Goal: Transaction & Acquisition: Register for event/course

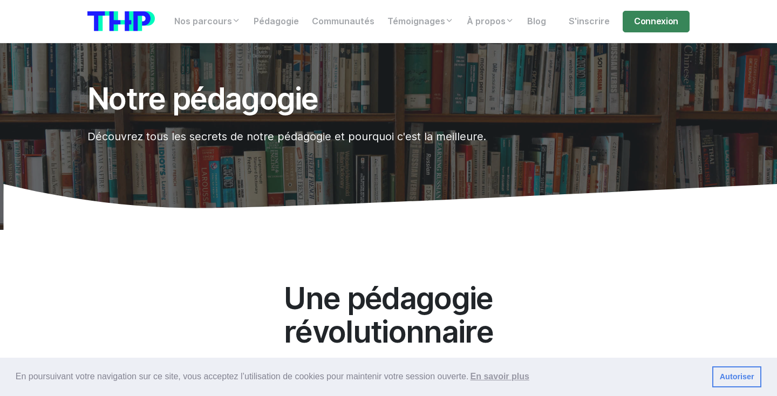
click at [543, 325] on h2 "Une pédagogie révolutionnaire" at bounding box center [388, 315] width 371 height 66
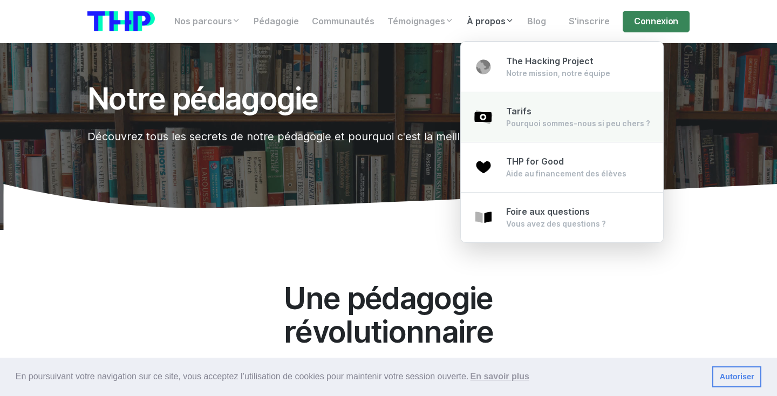
click at [523, 130] on link "Tarifs Pourquoi sommes-nous si peu chers ?" at bounding box center [562, 117] width 202 height 51
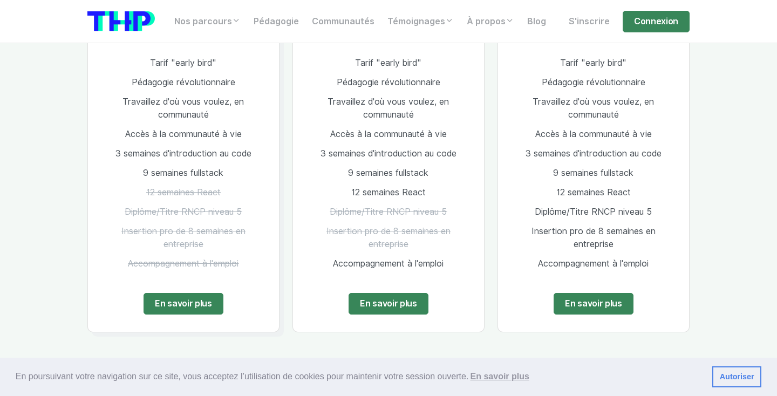
scroll to position [1488, 0]
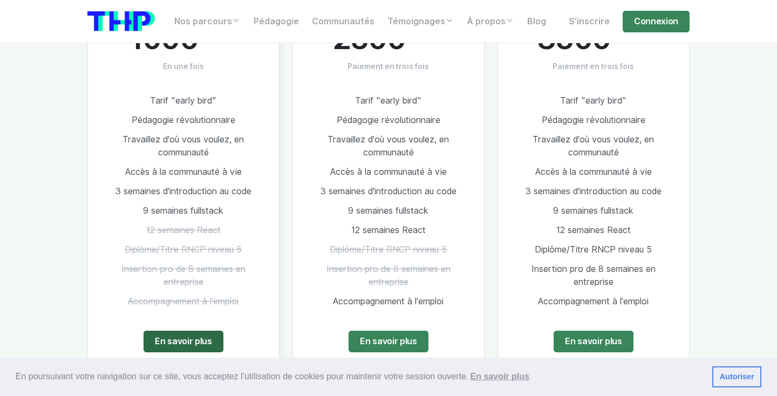
click at [192, 331] on link "En savoir plus" at bounding box center [183, 342] width 80 height 22
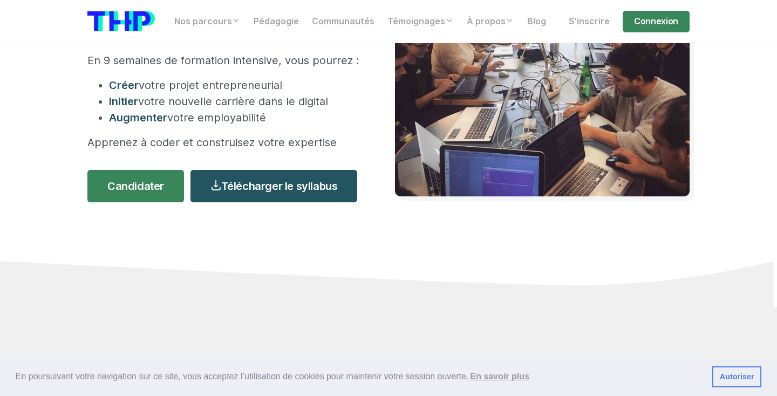
scroll to position [154, 0]
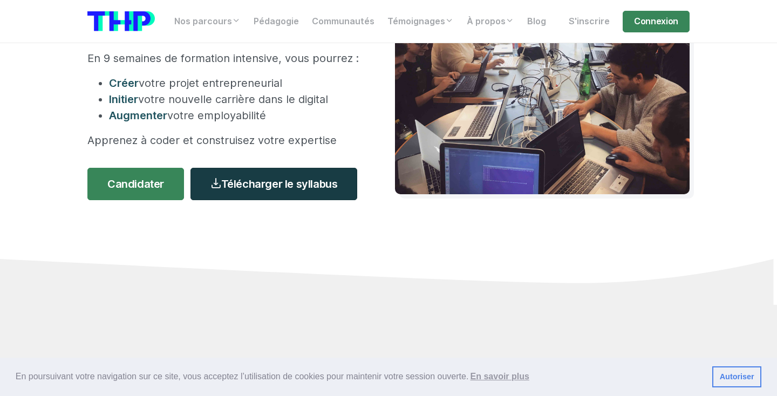
click at [265, 184] on link "Télécharger le syllabus" at bounding box center [273, 184] width 167 height 32
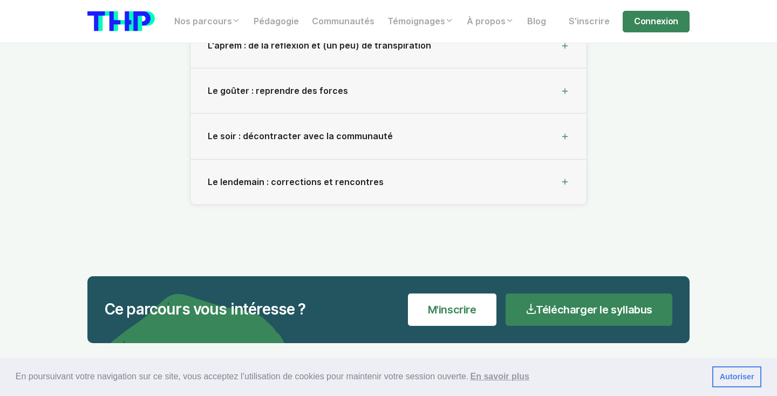
scroll to position [3408, 0]
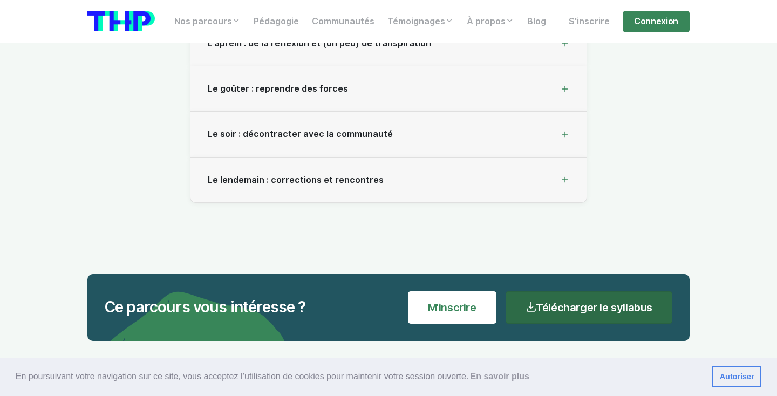
click at [558, 296] on link "Télécharger le syllabus" at bounding box center [588, 307] width 167 height 32
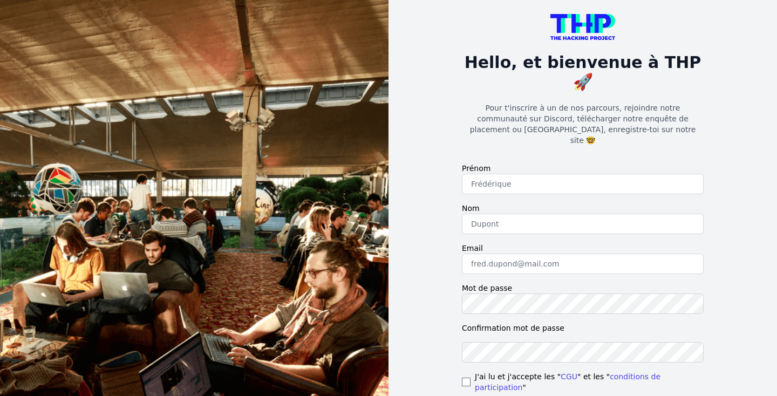
scroll to position [8, 0]
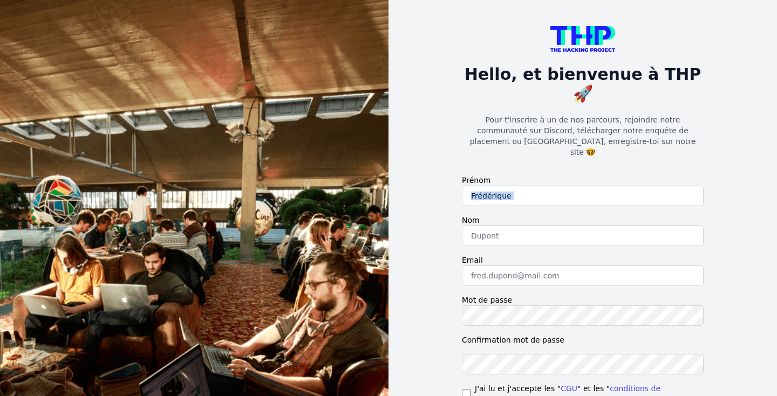
click at [517, 175] on form "Prénom Nom Email Mot de passe Confirmation mot de passe J'ai lu et j'accepte le…" at bounding box center [583, 311] width 242 height 272
type input "Joanna"
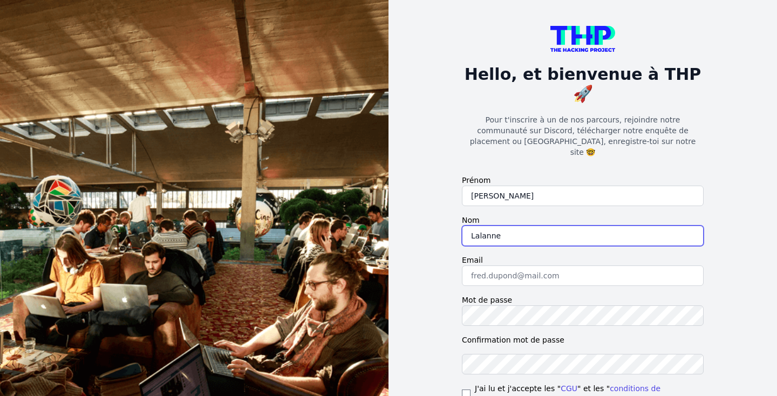
type input "Lalanne"
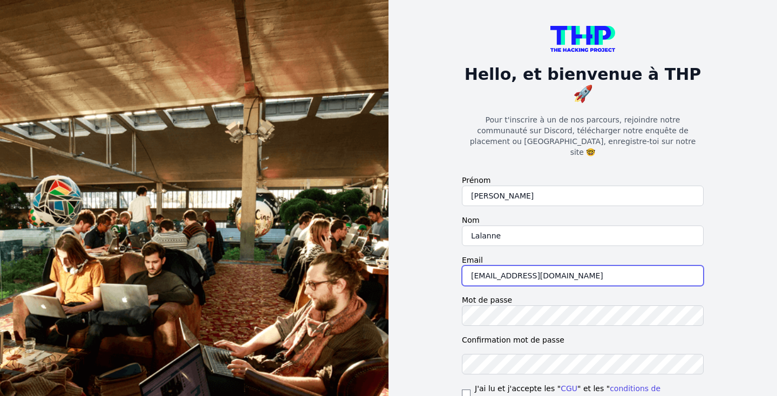
type input "lalannejoanna@gmail.com"
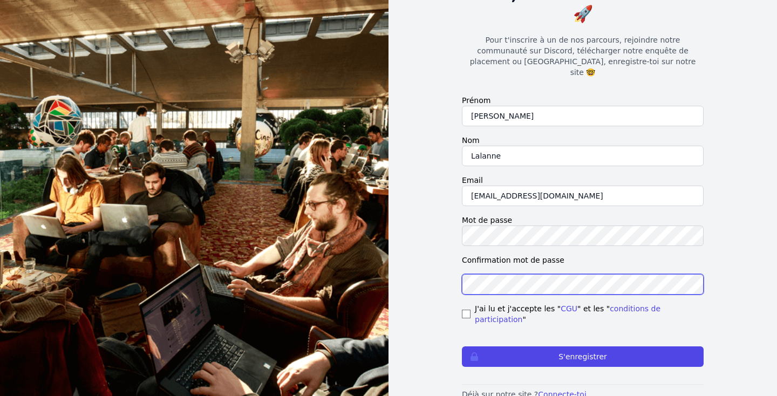
scroll to position [79, 0]
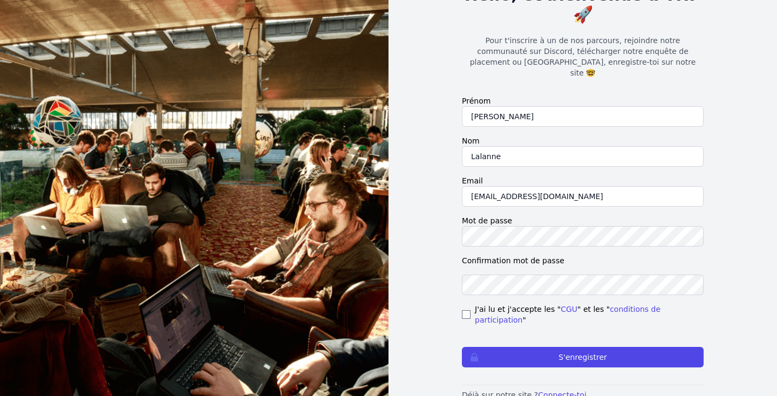
click at [463, 310] on input "checkbox" at bounding box center [466, 314] width 9 height 9
checkbox input "true"
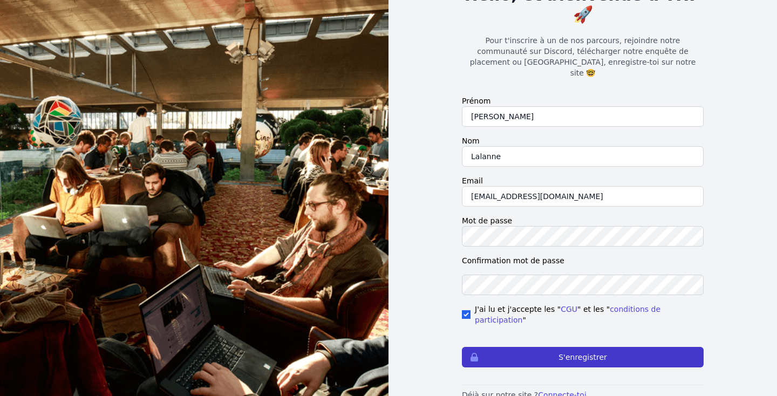
click at [535, 347] on button "S'enregistrer" at bounding box center [583, 357] width 242 height 20
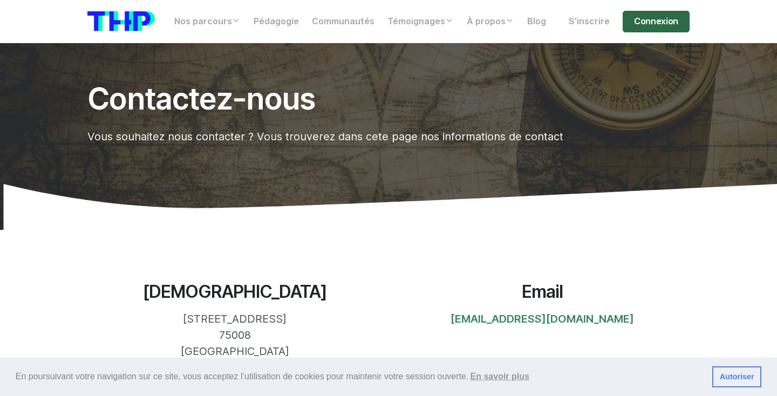
click at [653, 16] on link "Connexion" at bounding box center [656, 22] width 67 height 22
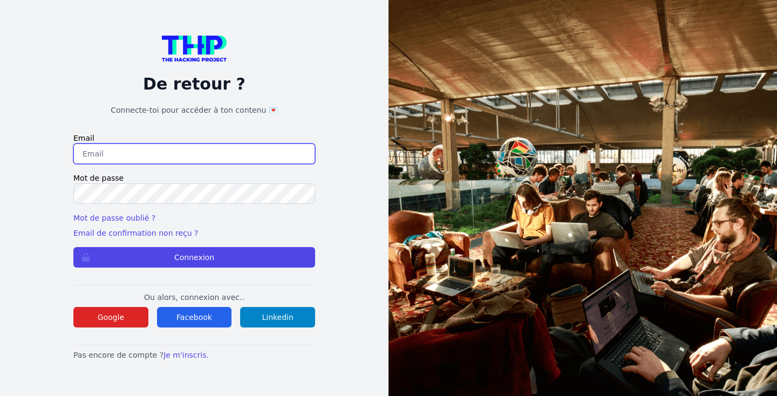
type input "lalannejoanna@gmail.com"
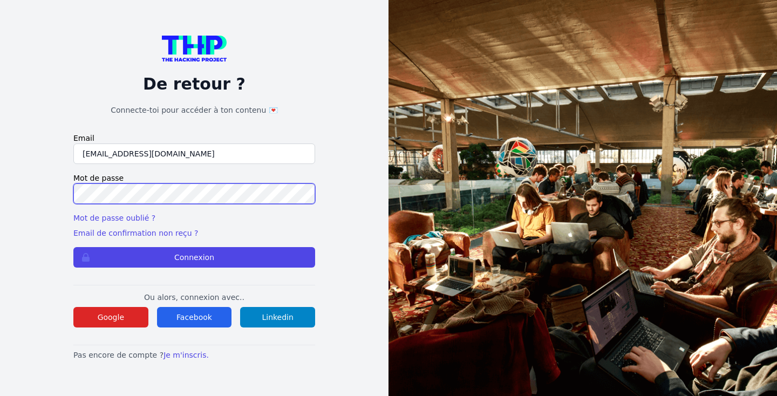
click at [194, 257] on button "Connexion" at bounding box center [194, 257] width 242 height 20
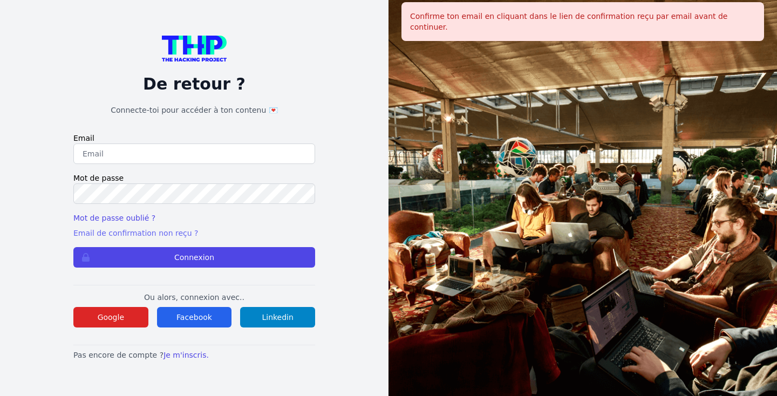
click at [145, 234] on link "Email de confirmation non reçu ?" at bounding box center [135, 233] width 125 height 9
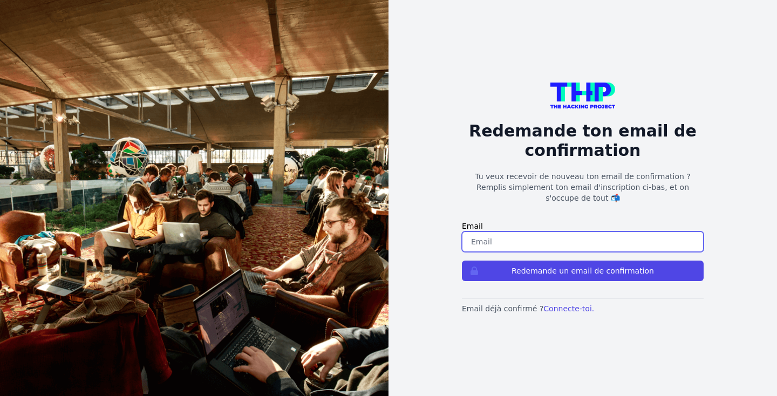
type input "[EMAIL_ADDRESS][DOMAIN_NAME]"
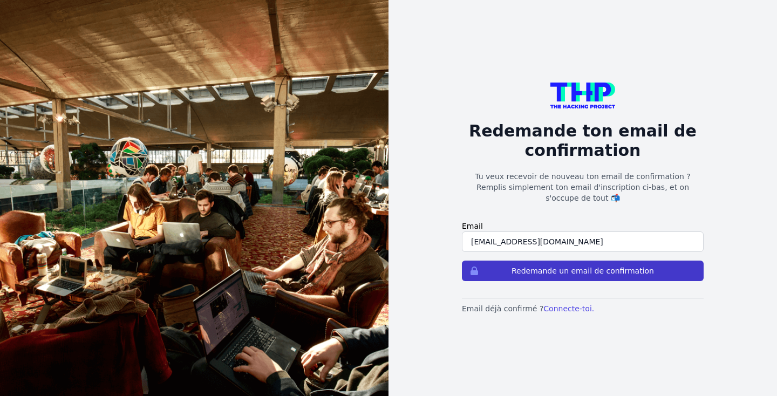
click at [548, 266] on button "Redemande un email de confirmation" at bounding box center [583, 271] width 242 height 20
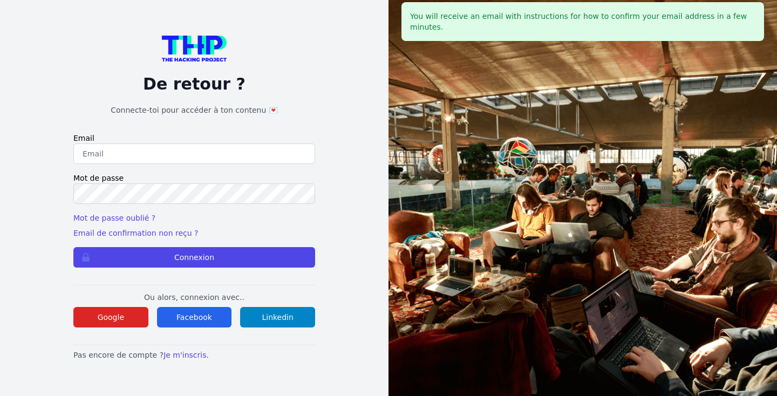
click at [232, 230] on div "Mot de passe oublié ? Email de confirmation non reçu ?" at bounding box center [194, 226] width 242 height 26
click at [179, 158] on input "email" at bounding box center [194, 153] width 242 height 20
type input "[EMAIL_ADDRESS][DOMAIN_NAME]"
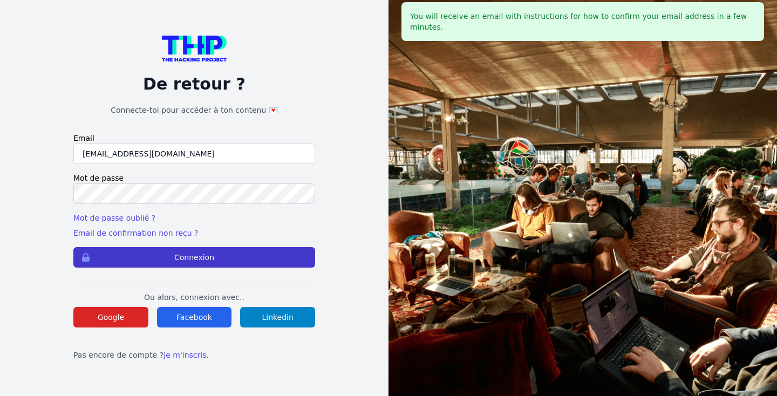
click at [193, 267] on button "Connexion" at bounding box center [194, 257] width 242 height 20
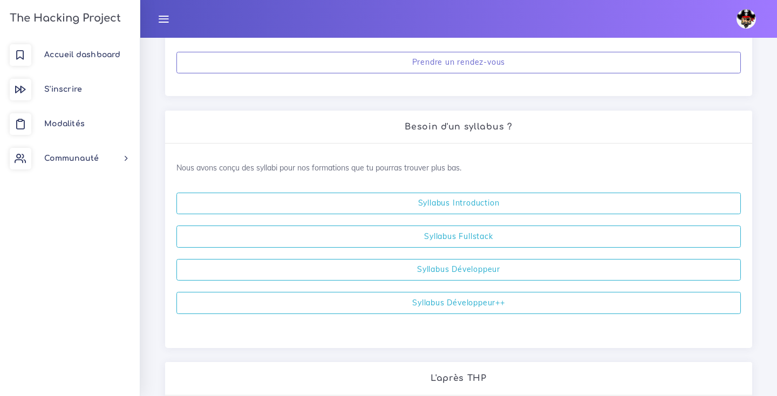
scroll to position [216, 0]
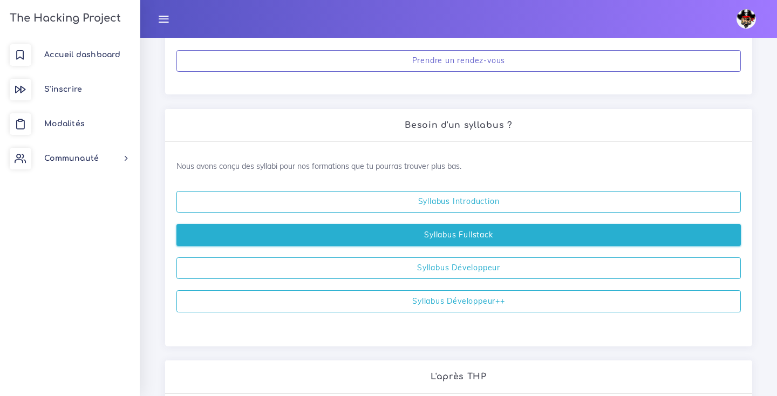
click at [477, 232] on link "Syllabus Fullstack" at bounding box center [458, 235] width 564 height 22
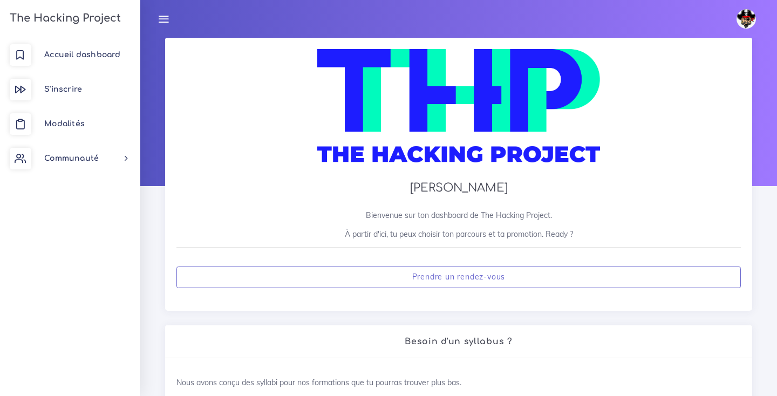
scroll to position [0, 0]
drag, startPoint x: 347, startPoint y: 233, endPoint x: 599, endPoint y: 230, distance: 252.5
click at [599, 231] on p "À partir d'ici, tu peux choisir ton parcours et ta promotion. Ready ?" at bounding box center [458, 234] width 564 height 11
click at [599, 230] on p "À partir d'ici, tu peux choisir ton parcours et ta promotion. Ready ?" at bounding box center [458, 234] width 564 height 11
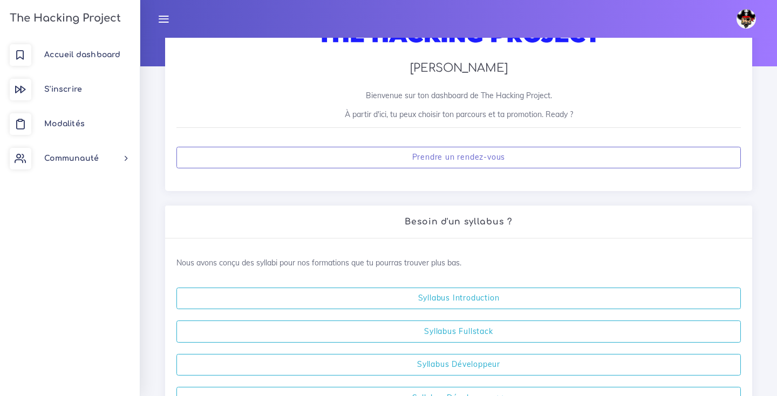
scroll to position [97, 0]
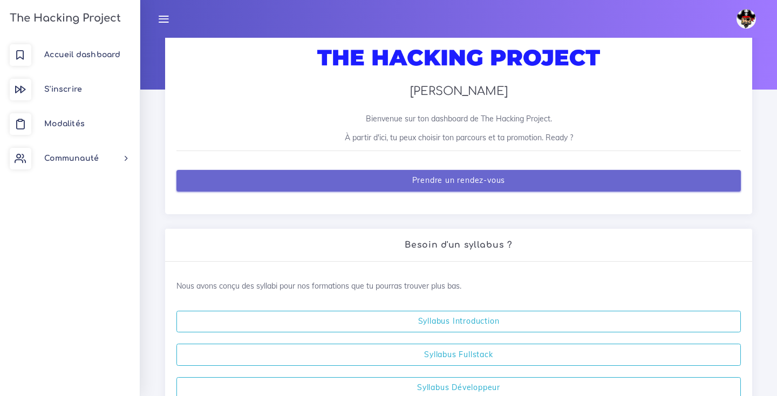
click at [496, 187] on link "Prendre un rendez-vous" at bounding box center [458, 181] width 564 height 22
click at [504, 183] on link "Prendre un rendez-vous" at bounding box center [458, 181] width 564 height 22
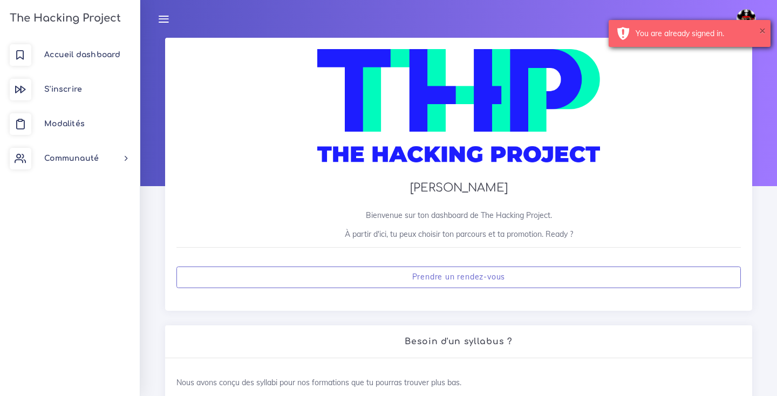
click at [764, 31] on button "×" at bounding box center [762, 30] width 6 height 11
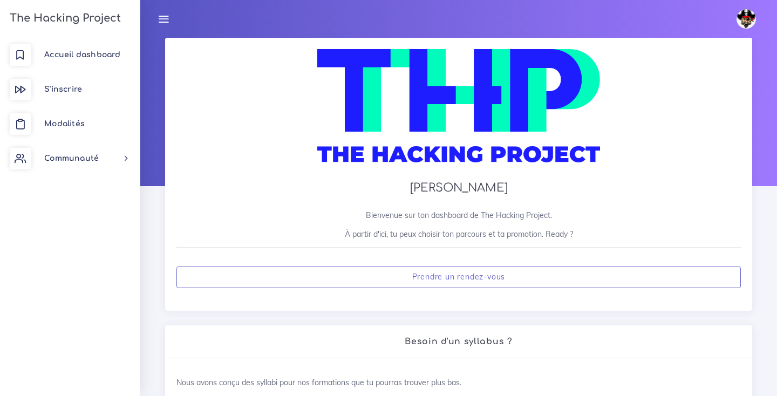
click at [168, 16] on icon at bounding box center [164, 19] width 12 height 12
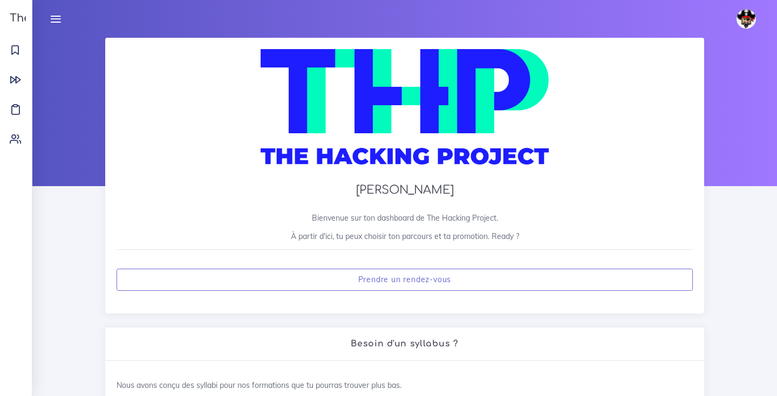
click at [46, 24] on link at bounding box center [55, 19] width 27 height 38
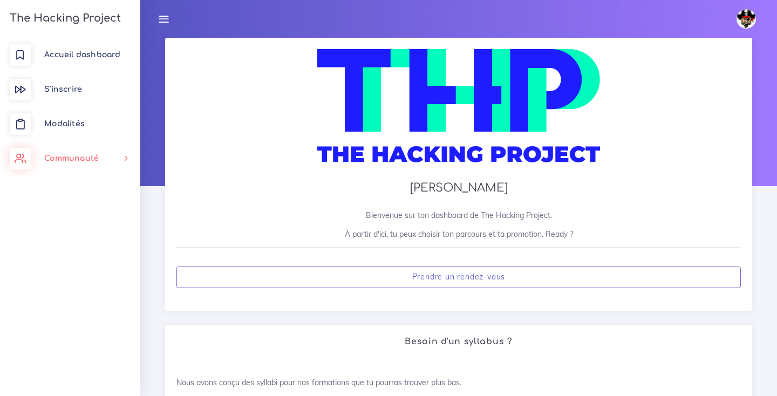
click at [117, 146] on link "Communauté" at bounding box center [70, 158] width 140 height 35
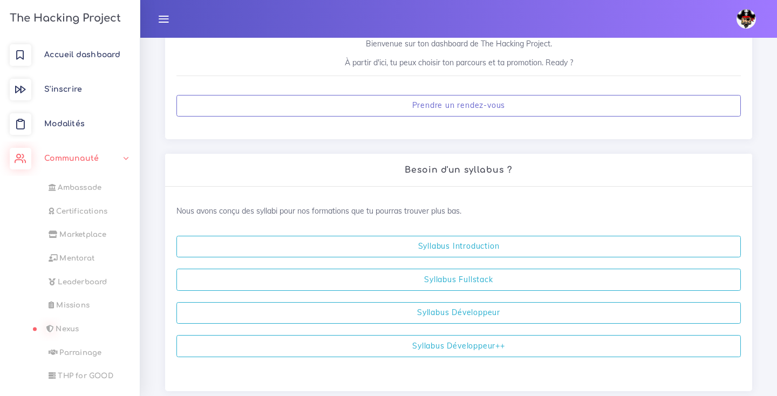
scroll to position [179, 0]
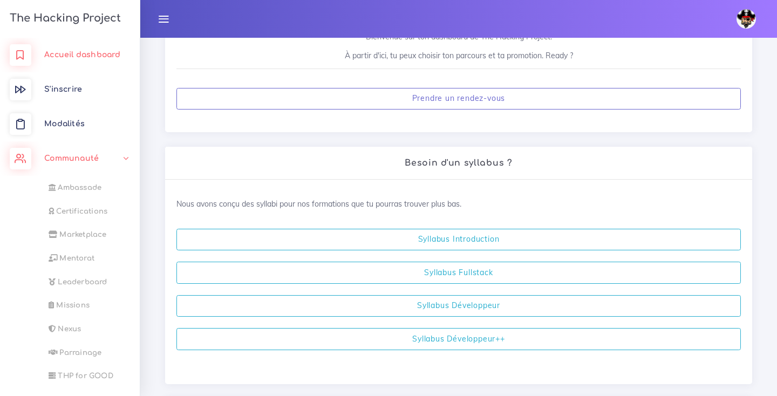
click at [74, 63] on link "Accueil dashboard" at bounding box center [70, 55] width 140 height 35
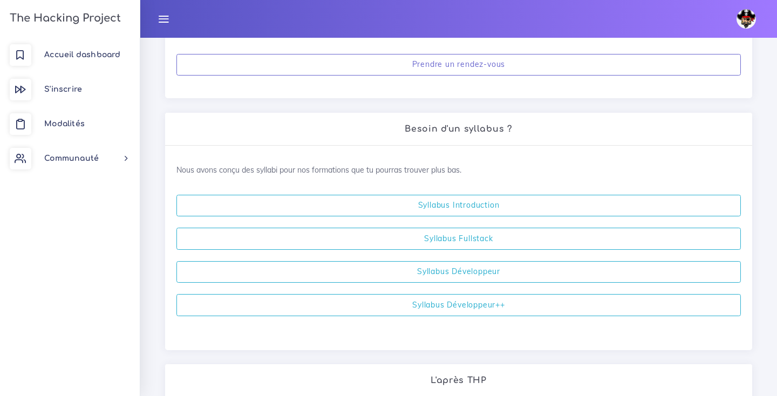
scroll to position [184, 0]
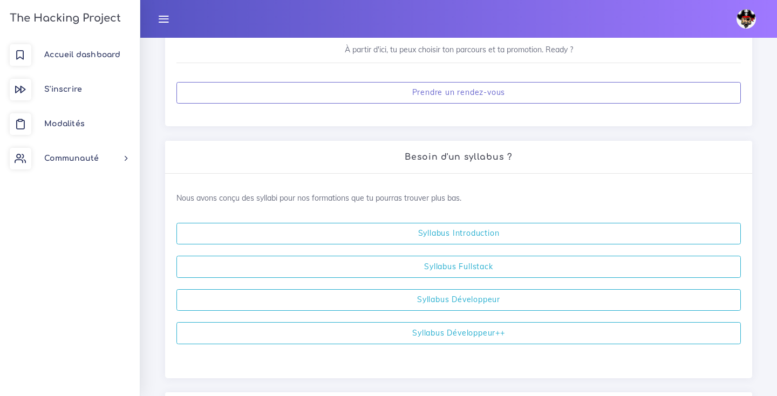
click at [60, 19] on h3 "The Hacking Project" at bounding box center [63, 18] width 114 height 12
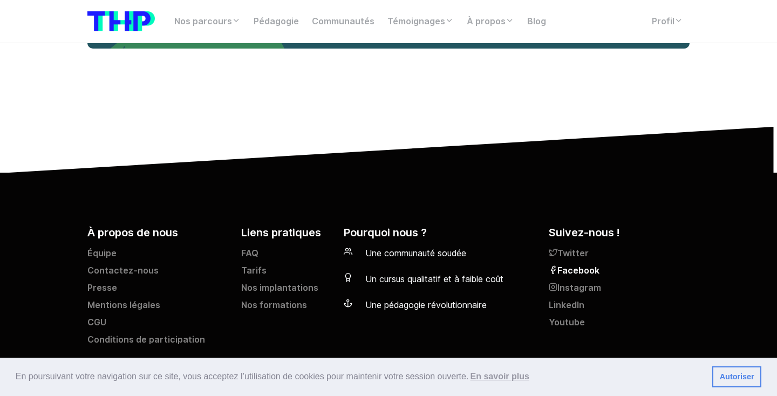
scroll to position [4574, 0]
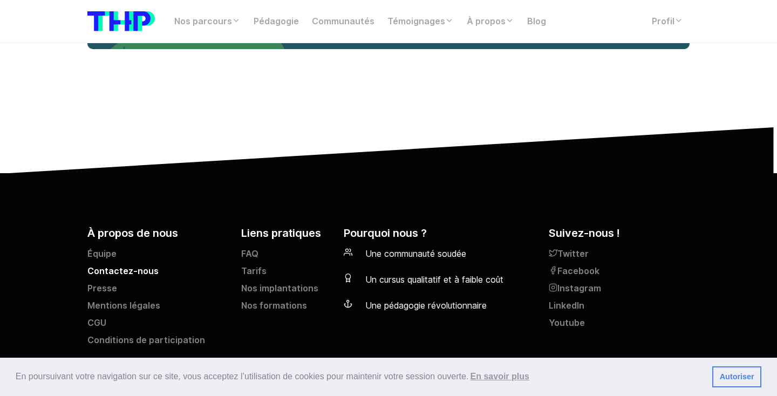
click at [126, 265] on link "Contactez-nous" at bounding box center [157, 273] width 141 height 17
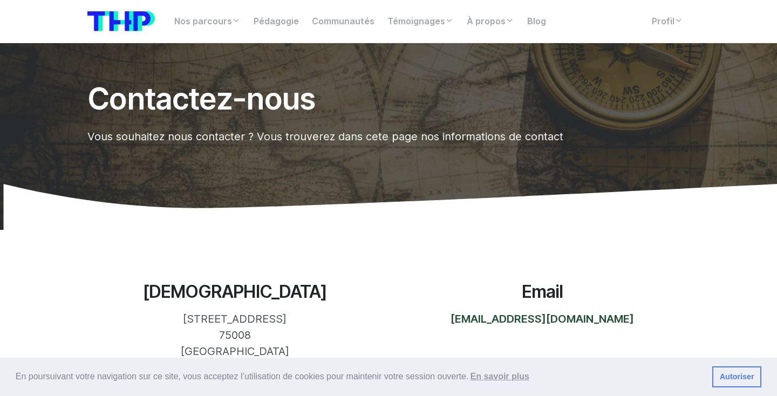
drag, startPoint x: 638, startPoint y: 322, endPoint x: 461, endPoint y: 318, distance: 177.0
click at [461, 318] on div "Email [EMAIL_ADDRESS][DOMAIN_NAME]" at bounding box center [541, 321] width 307 height 78
copy link "[EMAIL_ADDRESS][DOMAIN_NAME]"
